Goal: Connect with others: Connect with others

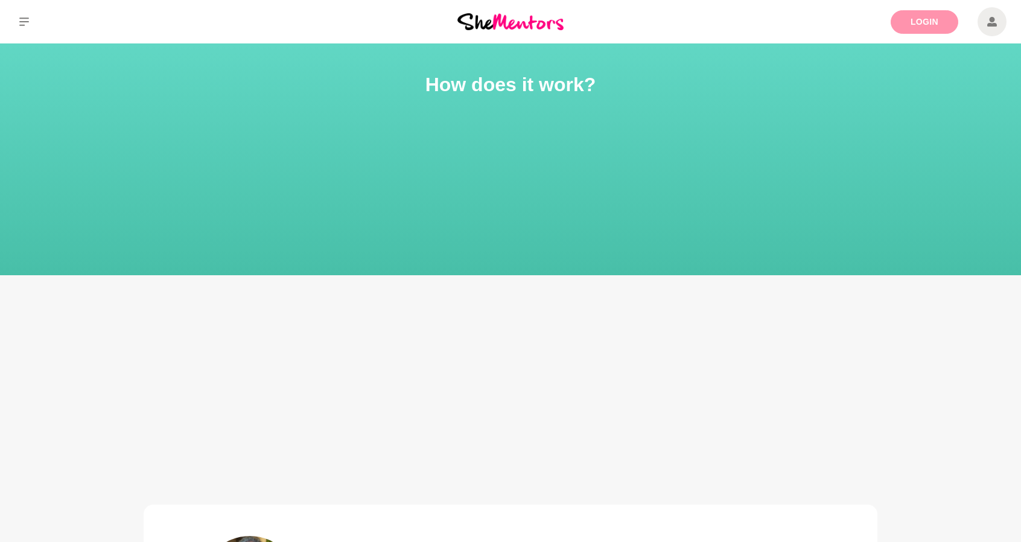
click at [931, 23] on link "Login" at bounding box center [925, 22] width 68 height 24
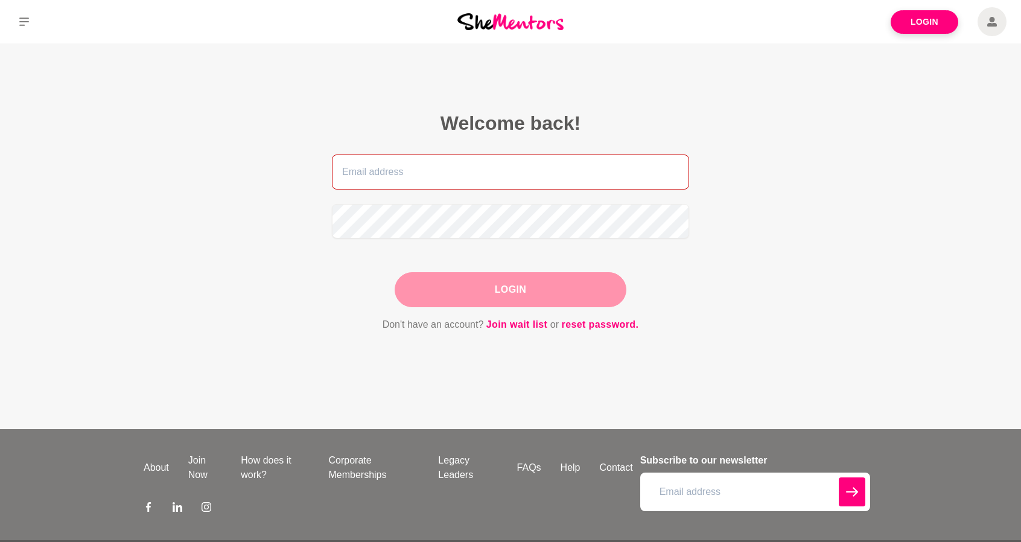
click at [608, 176] on input "email" at bounding box center [510, 172] width 357 height 35
type input "[PERSON_NAME][EMAIL_ADDRESS][DOMAIN_NAME]"
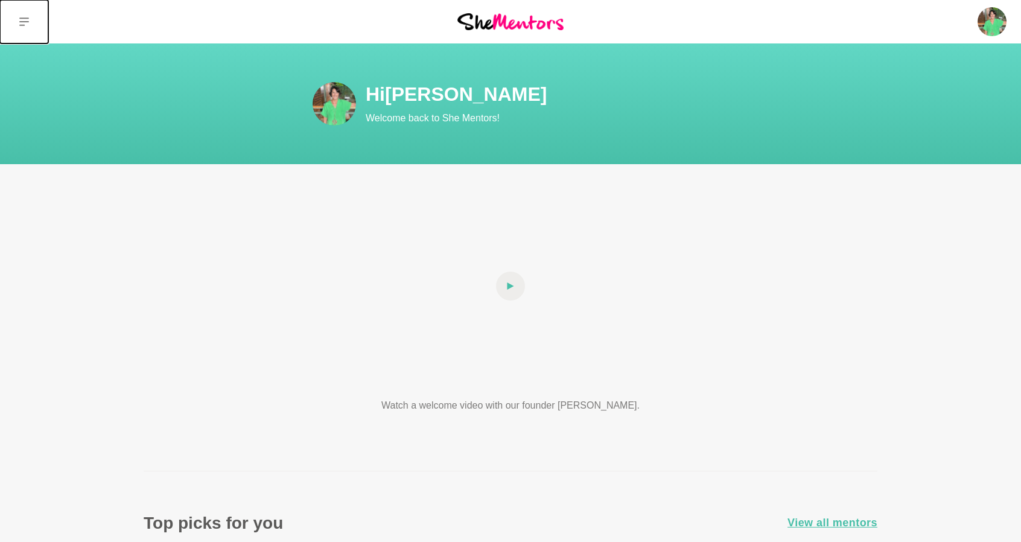
click at [22, 25] on icon at bounding box center [24, 22] width 10 height 8
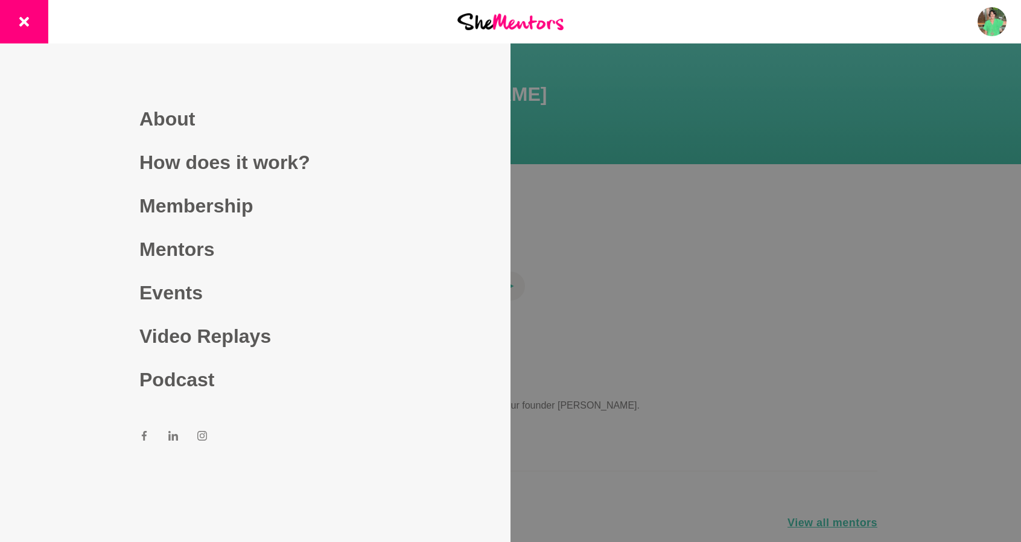
click at [881, 319] on div at bounding box center [510, 271] width 1021 height 542
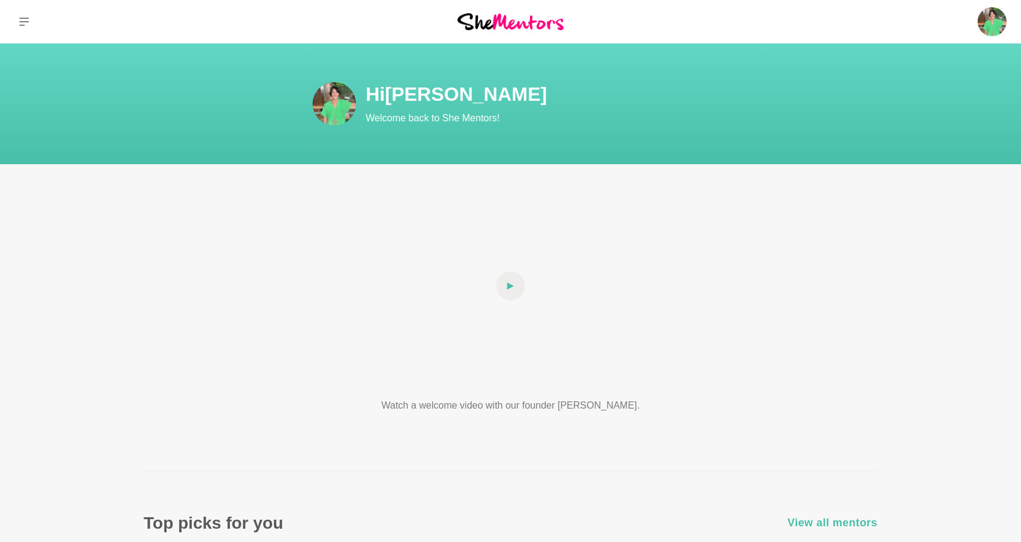
click at [850, 522] on span "View all mentors" at bounding box center [833, 523] width 90 height 18
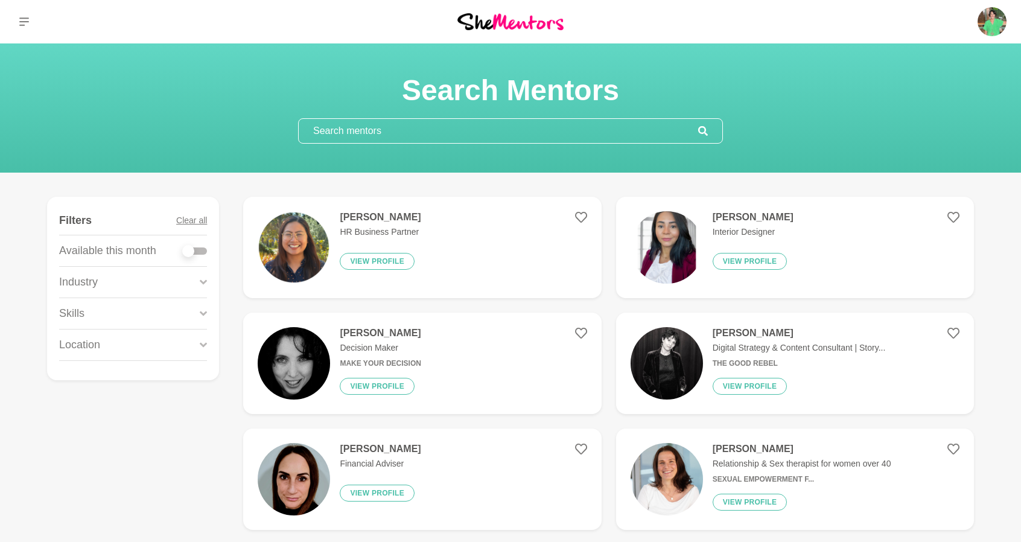
click at [360, 138] on input "text" at bounding box center [499, 131] width 400 height 24
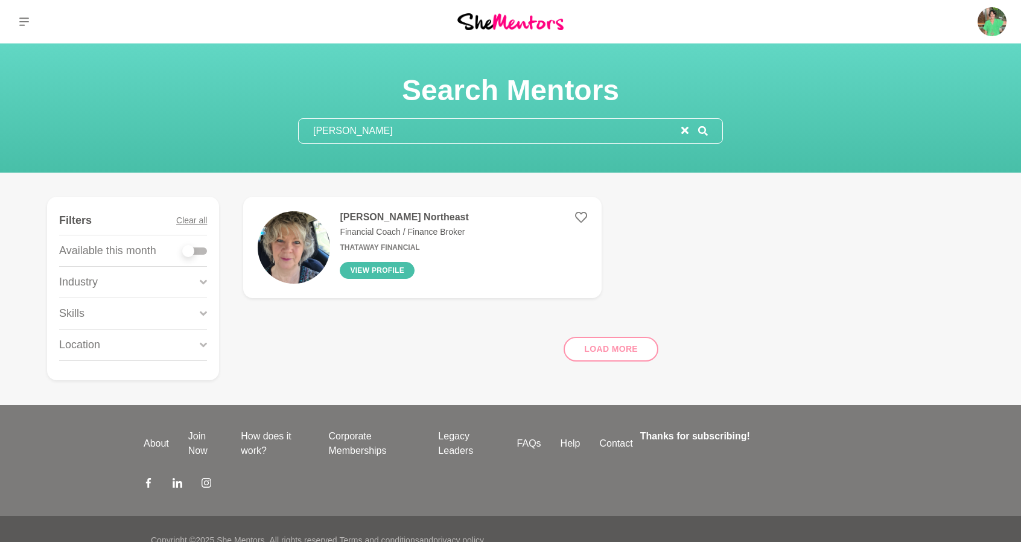
type input "tricia"
click at [388, 266] on button "View profile" at bounding box center [377, 270] width 75 height 17
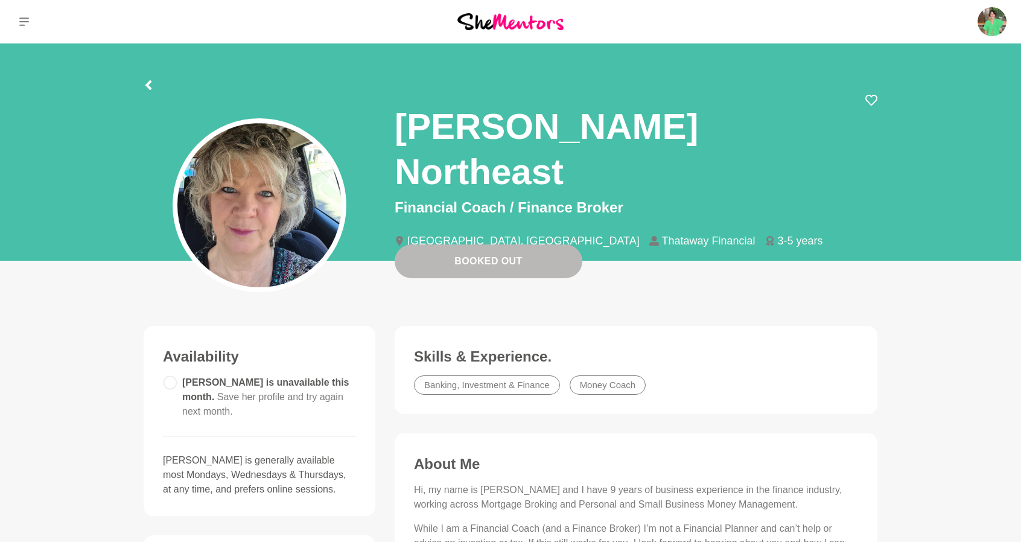
click at [0, 0] on p "Logout" at bounding box center [0, 0] width 0 height 0
